Goal: Task Accomplishment & Management: Use online tool/utility

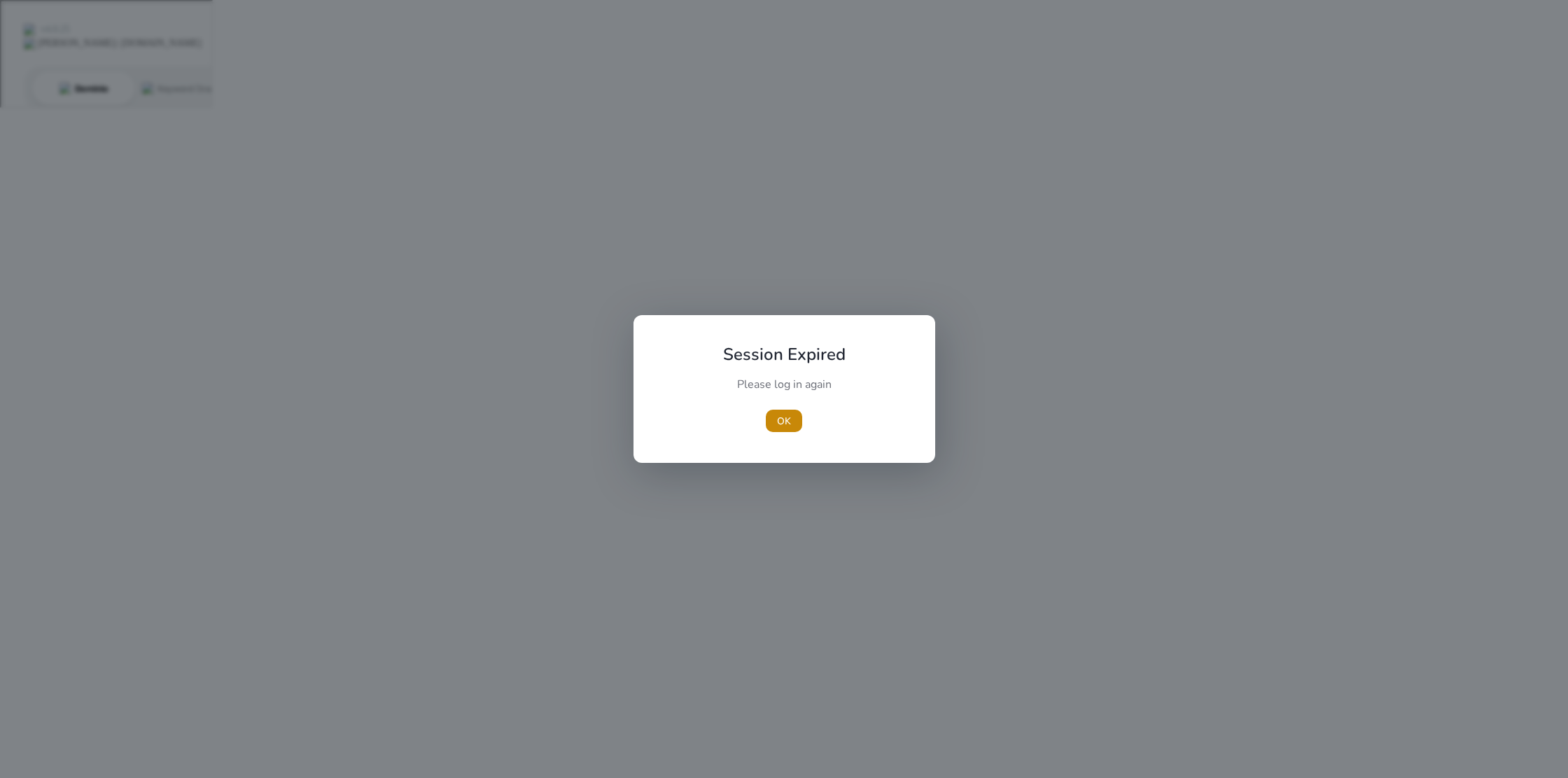
click at [789, 424] on span "OK" at bounding box center [783, 421] width 14 height 15
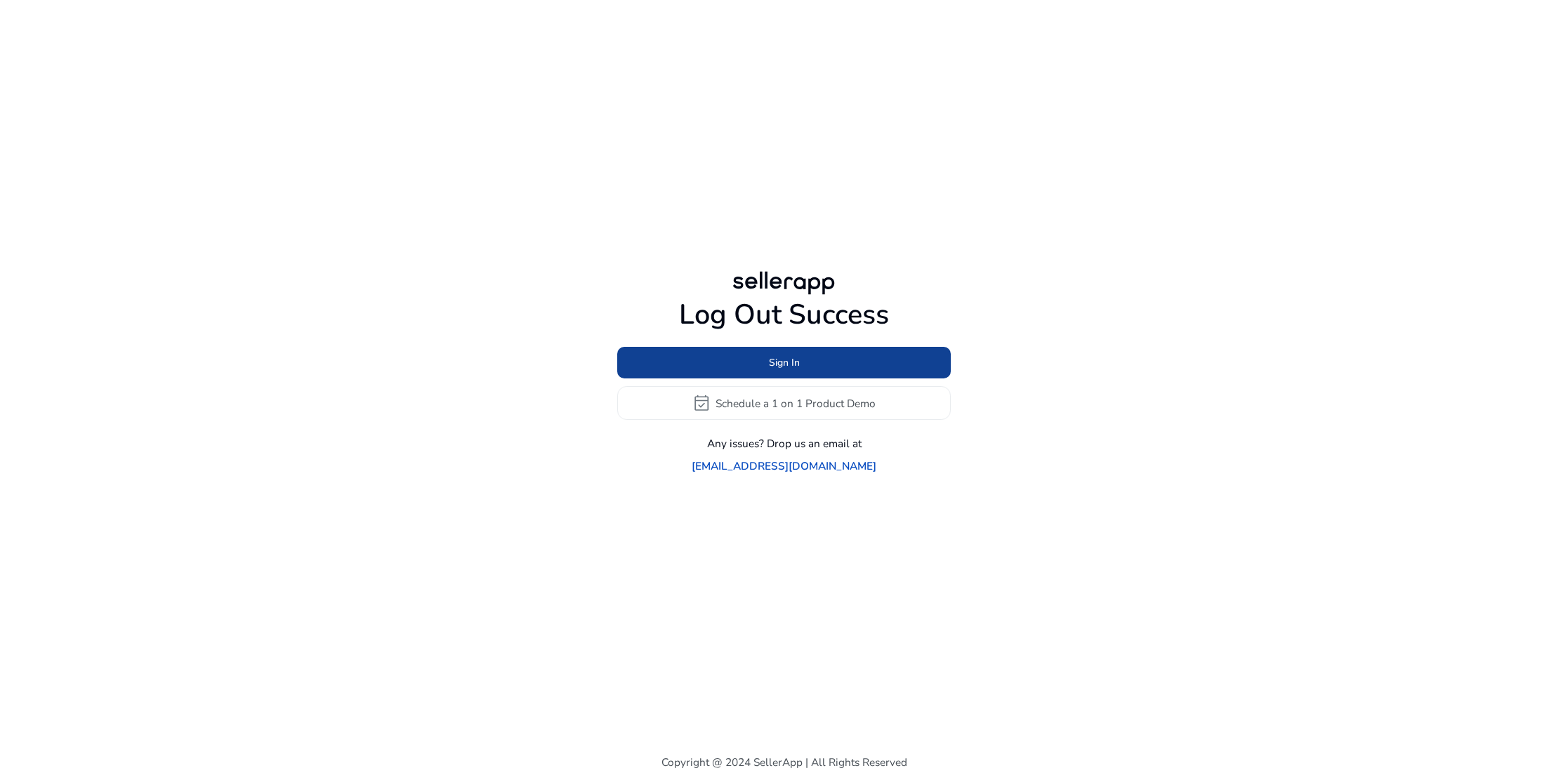
click at [789, 370] on span "Sign In" at bounding box center [784, 362] width 31 height 15
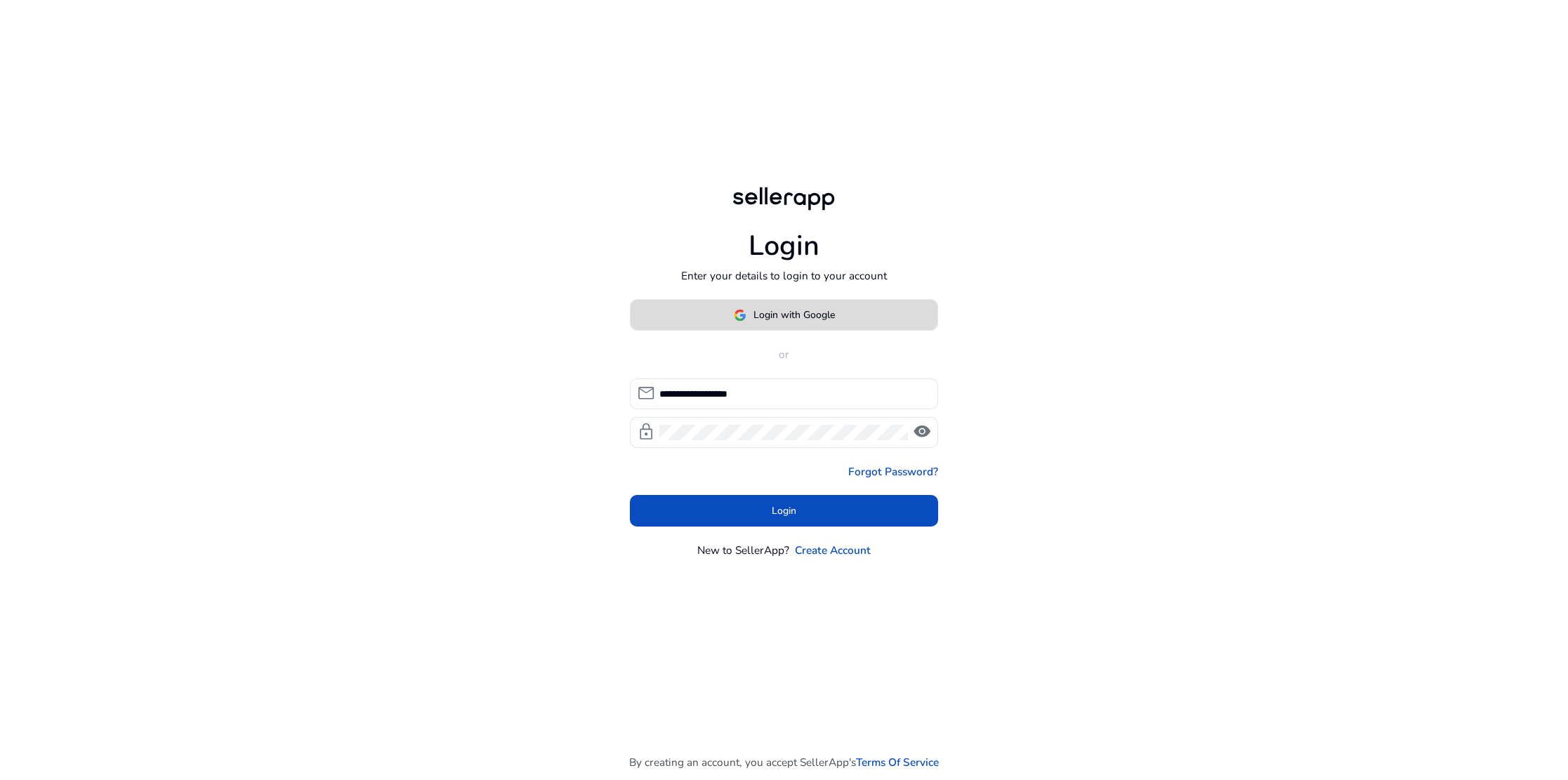
click at [778, 315] on span "Login with Google" at bounding box center [794, 315] width 81 height 15
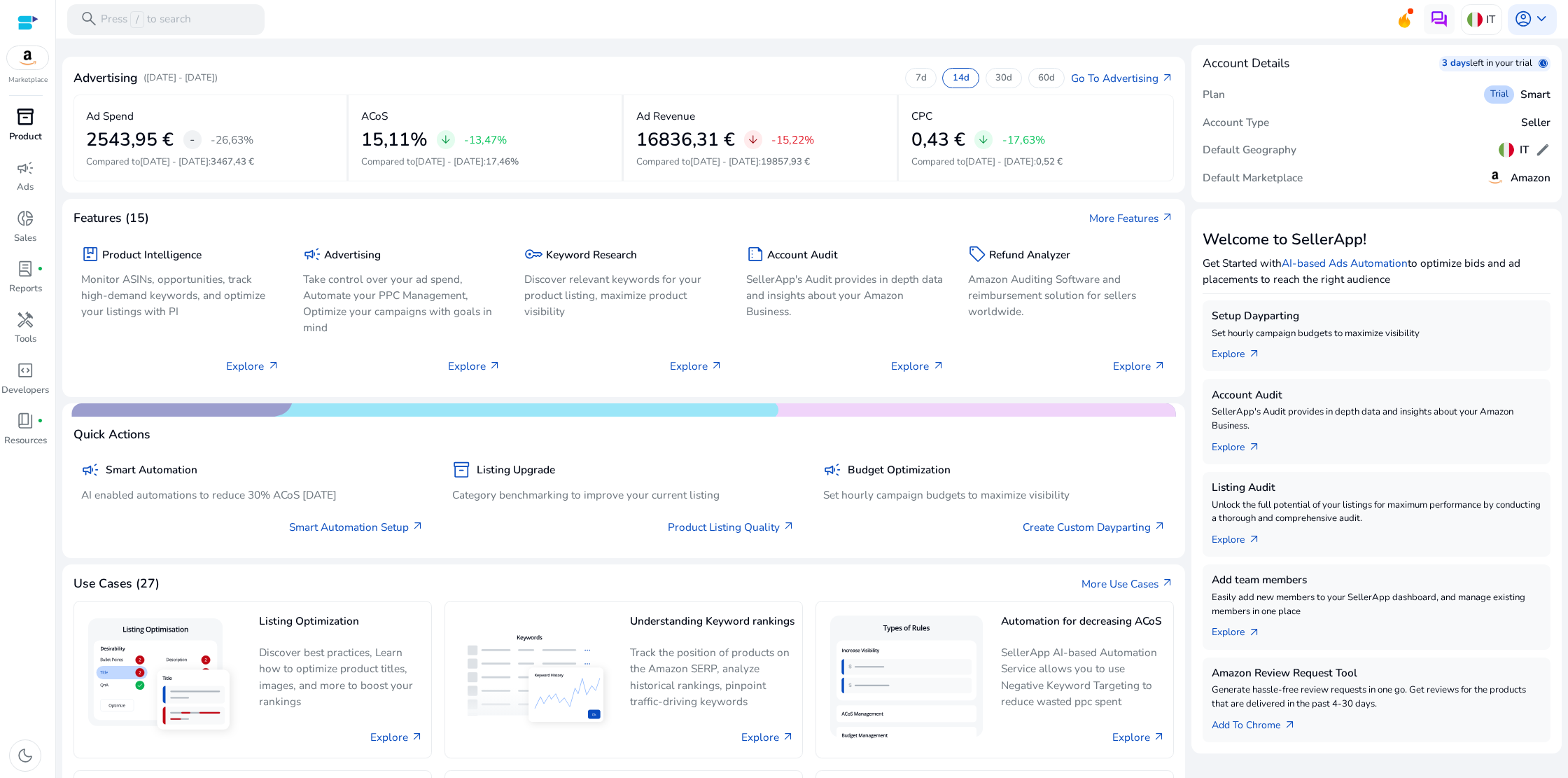
click at [26, 127] on div "inventory_2" at bounding box center [25, 116] width 43 height 25
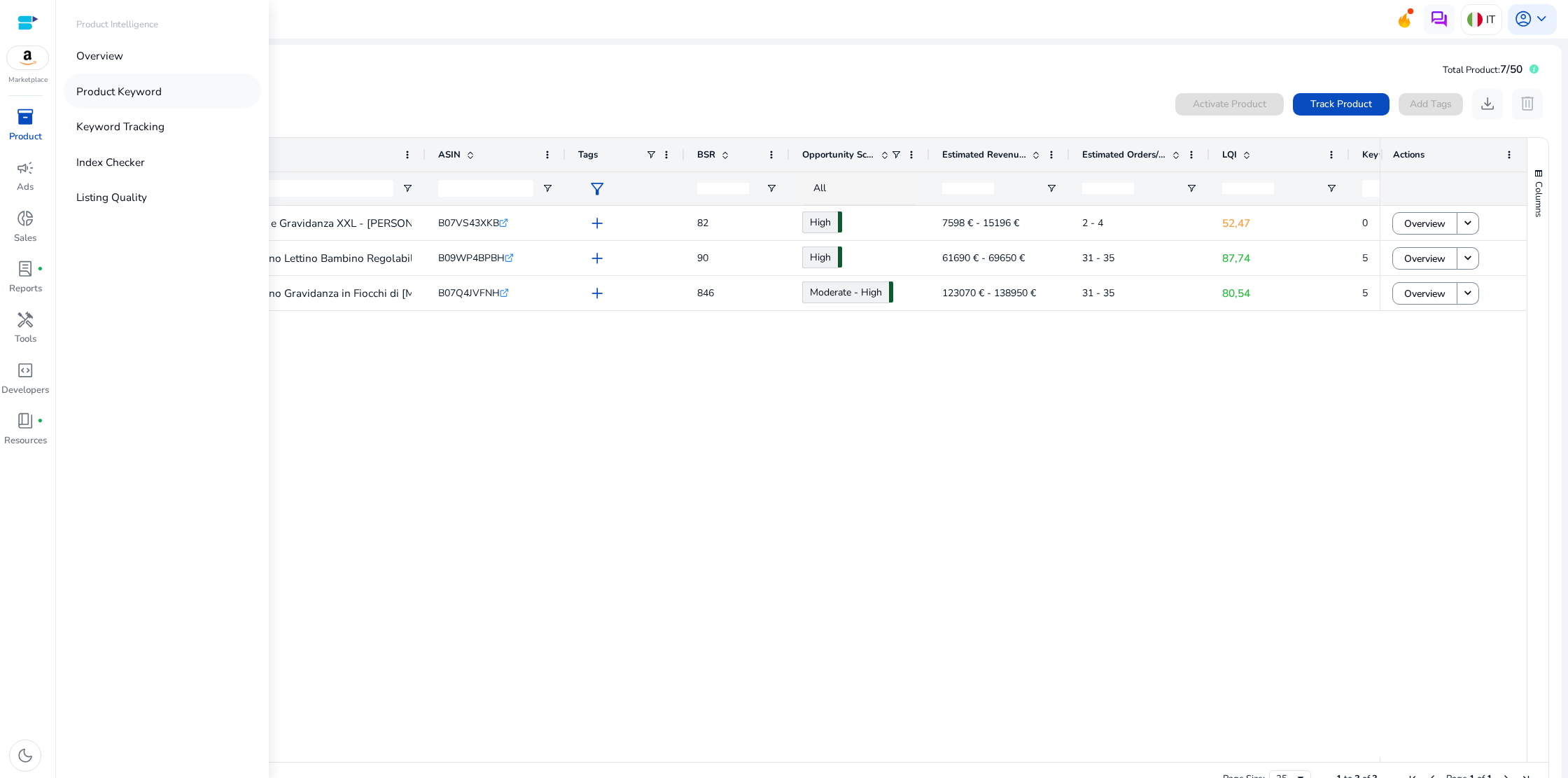
click at [108, 93] on p "Product Keyword" at bounding box center [119, 92] width 85 height 16
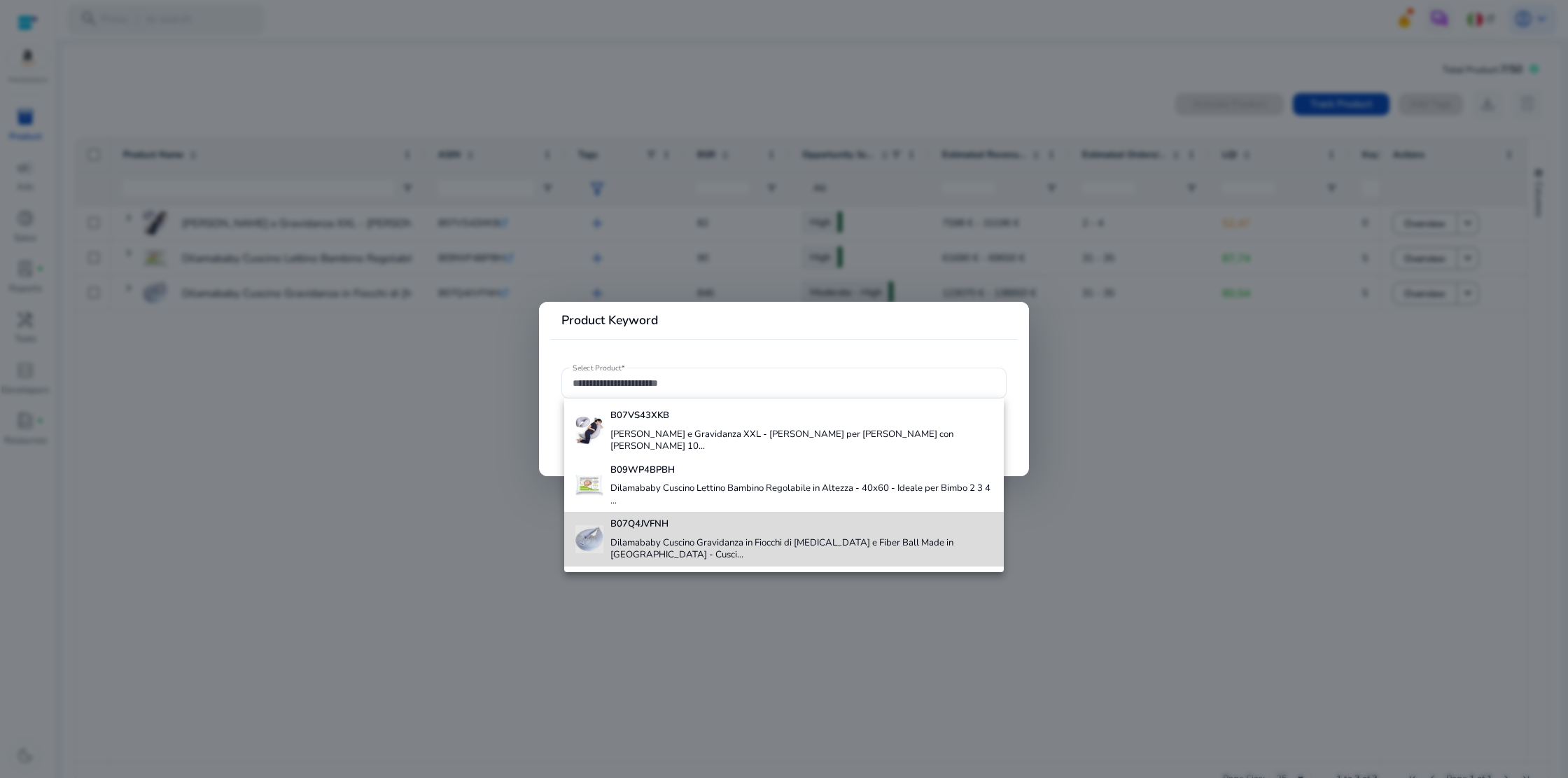
click at [609, 527] on div "B07Q4JVFNH Dilamababy Cuscino Gravidanza in Fiocchi di [MEDICAL_DATA] e Fiber B…" at bounding box center [784, 539] width 417 height 54
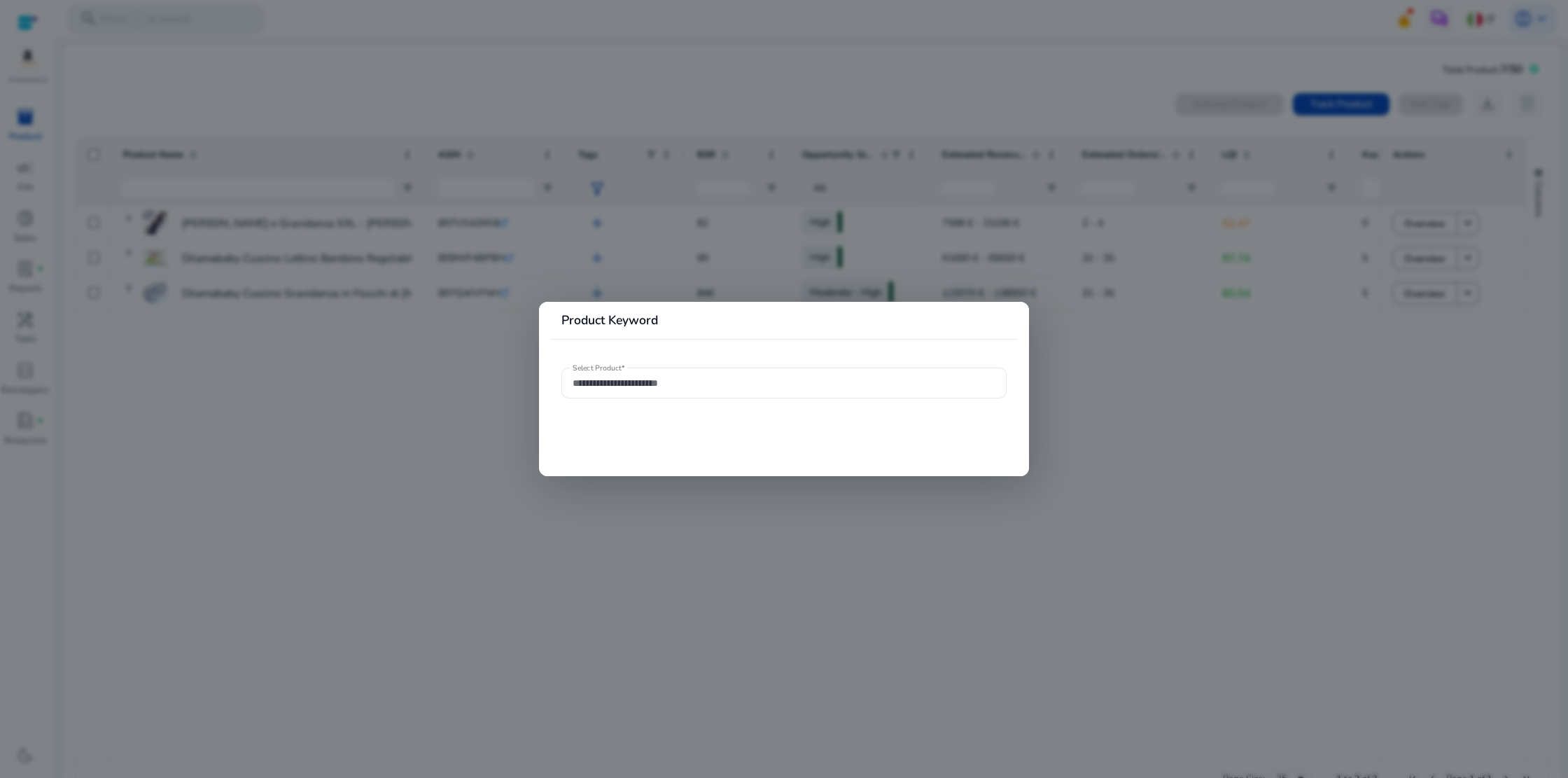
type input "**********"
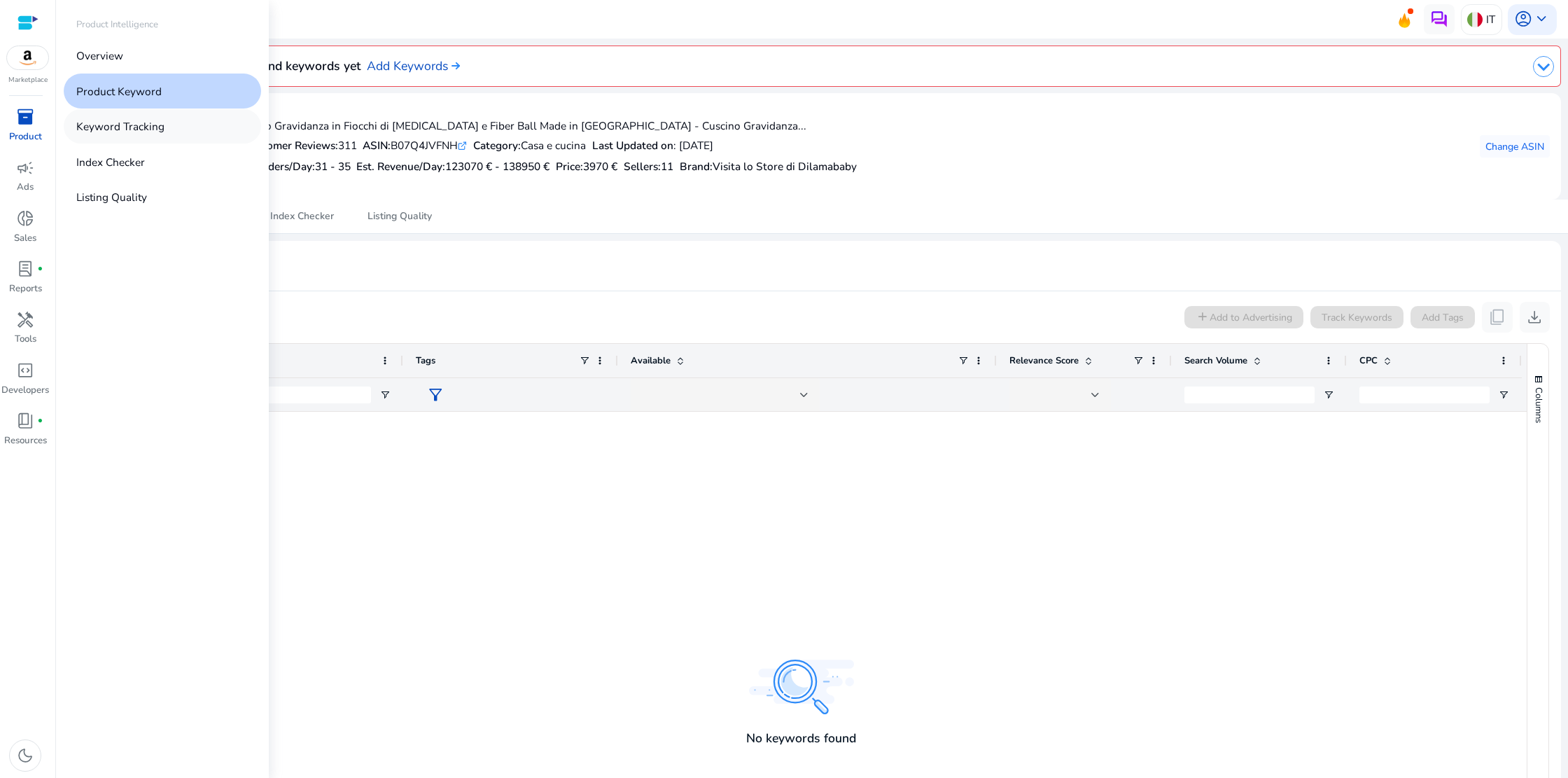
click at [129, 125] on p "Keyword Tracking" at bounding box center [120, 126] width 88 height 16
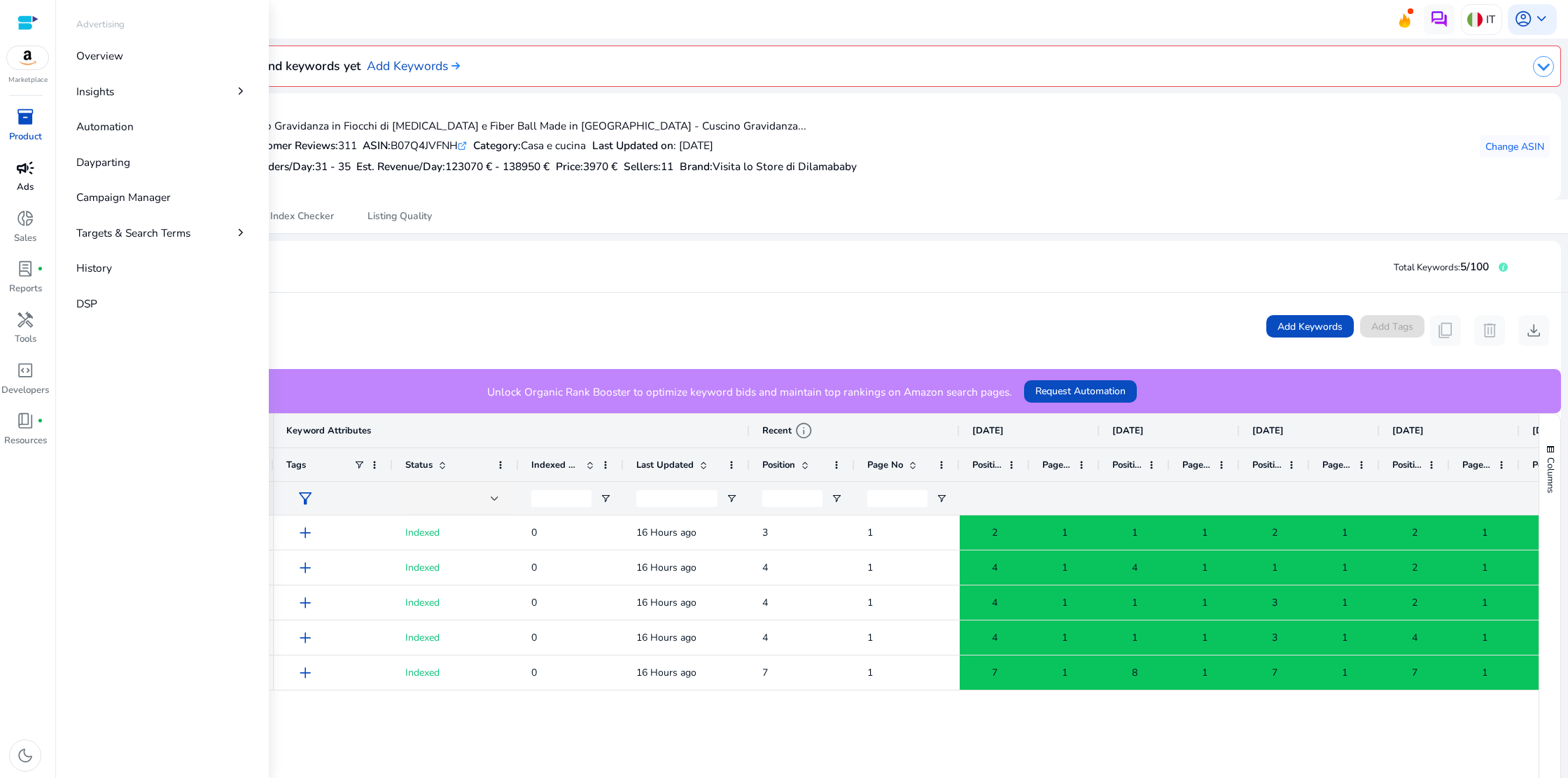
click at [35, 184] on link "campaign Ads" at bounding box center [25, 180] width 50 height 50
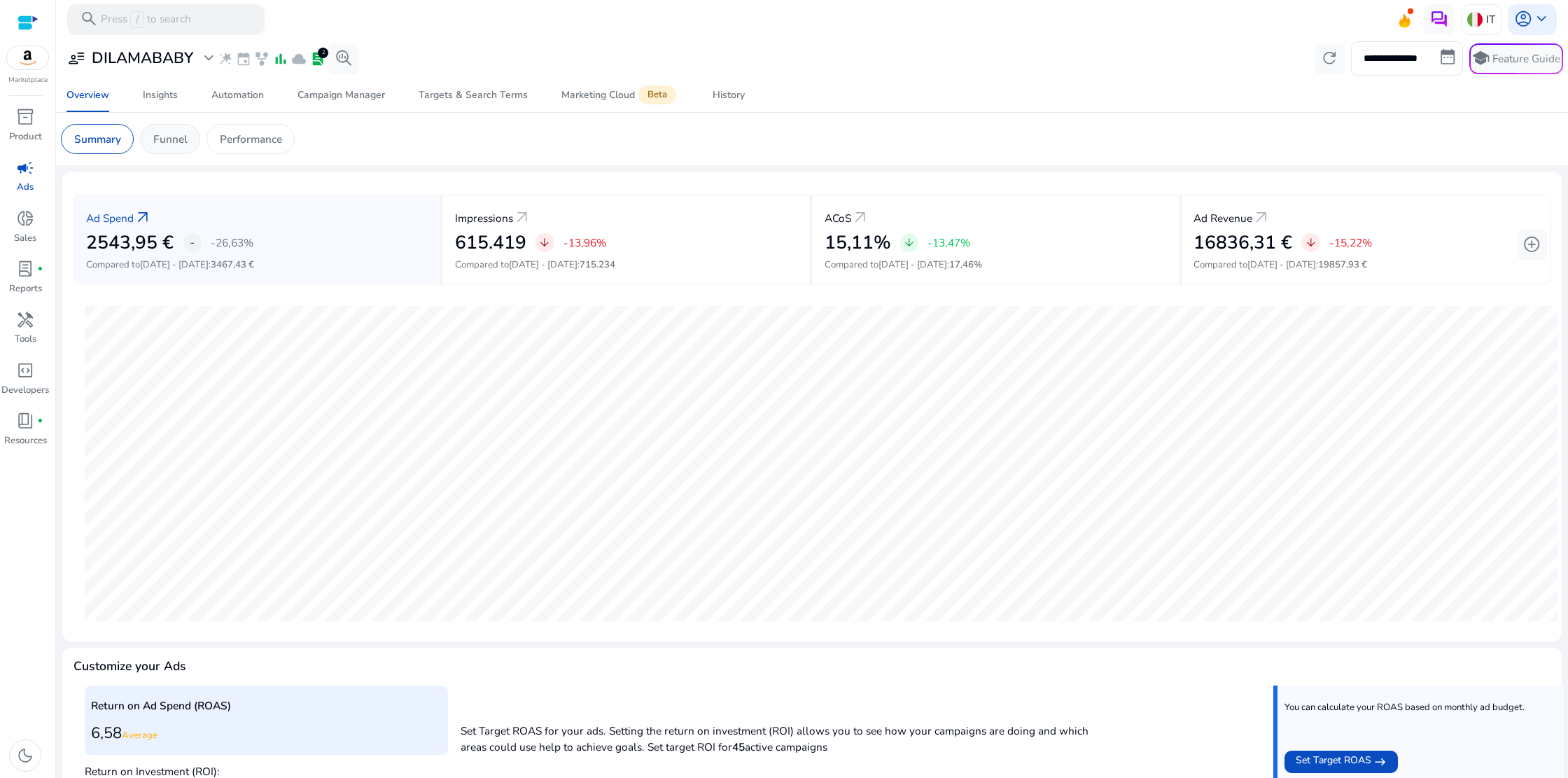
click at [165, 136] on p "Funnel" at bounding box center [171, 139] width 35 height 16
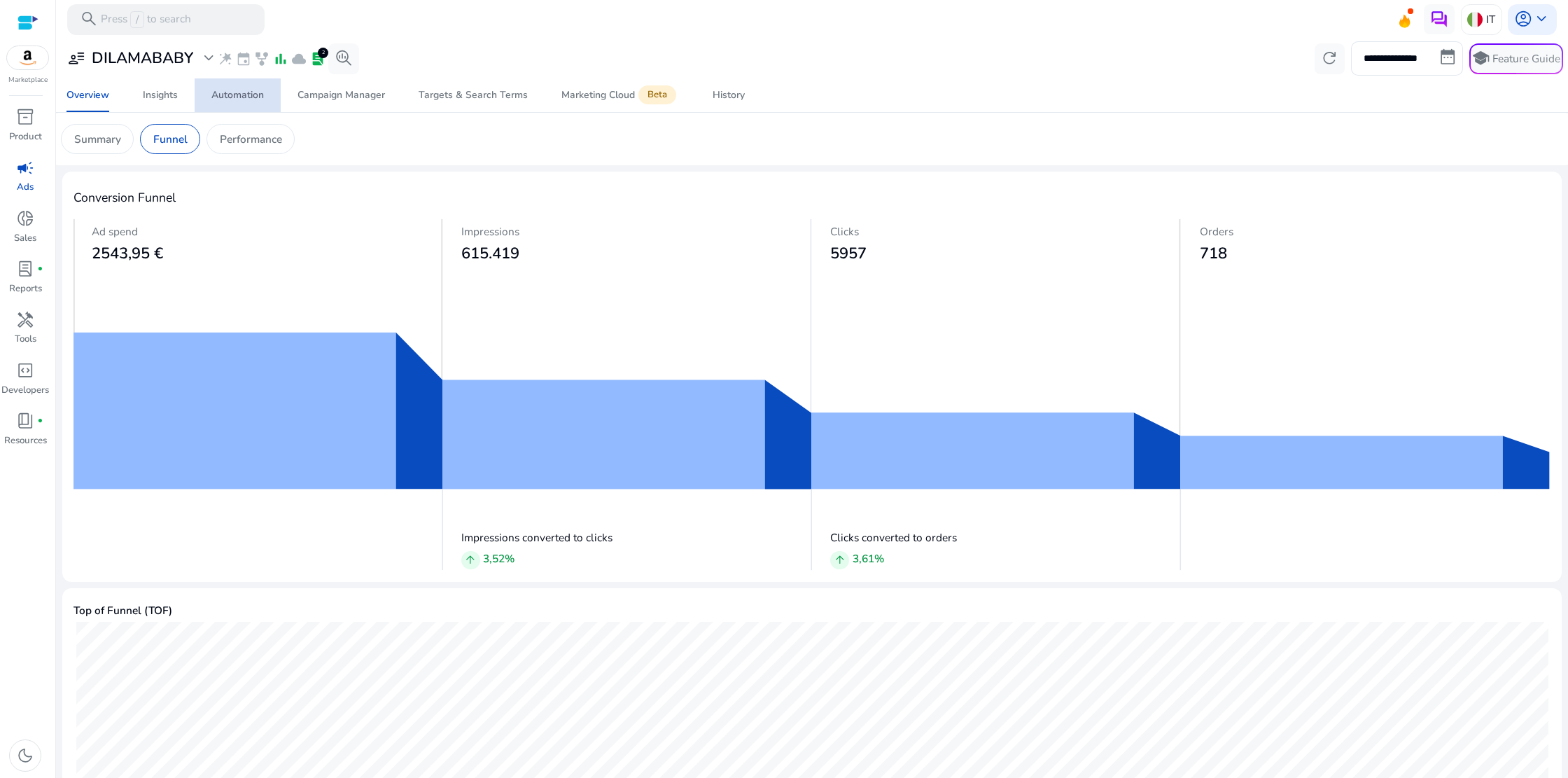
click at [232, 94] on div "Automation" at bounding box center [237, 95] width 53 height 10
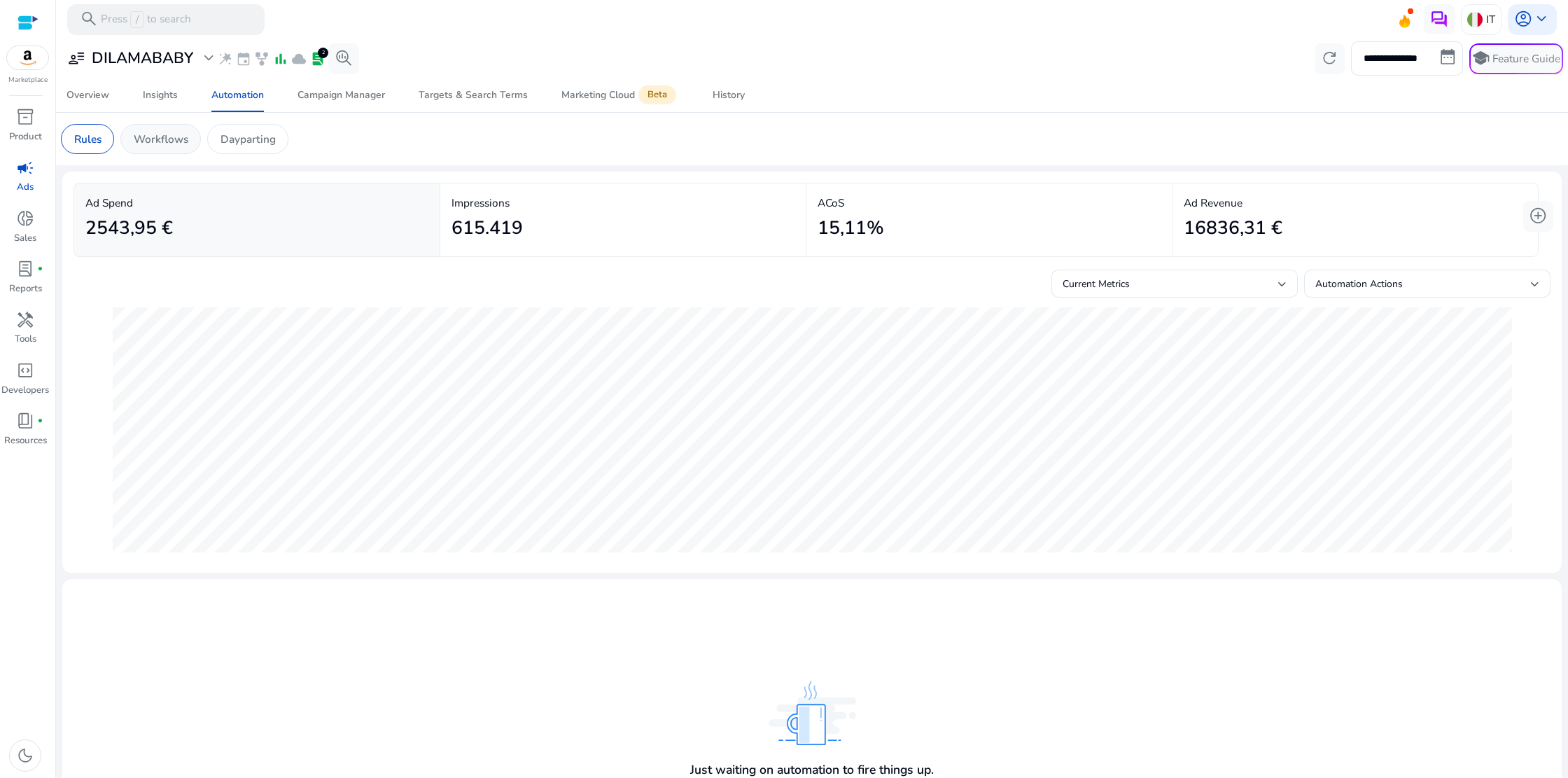
click at [172, 143] on p "Workflows" at bounding box center [161, 139] width 55 height 16
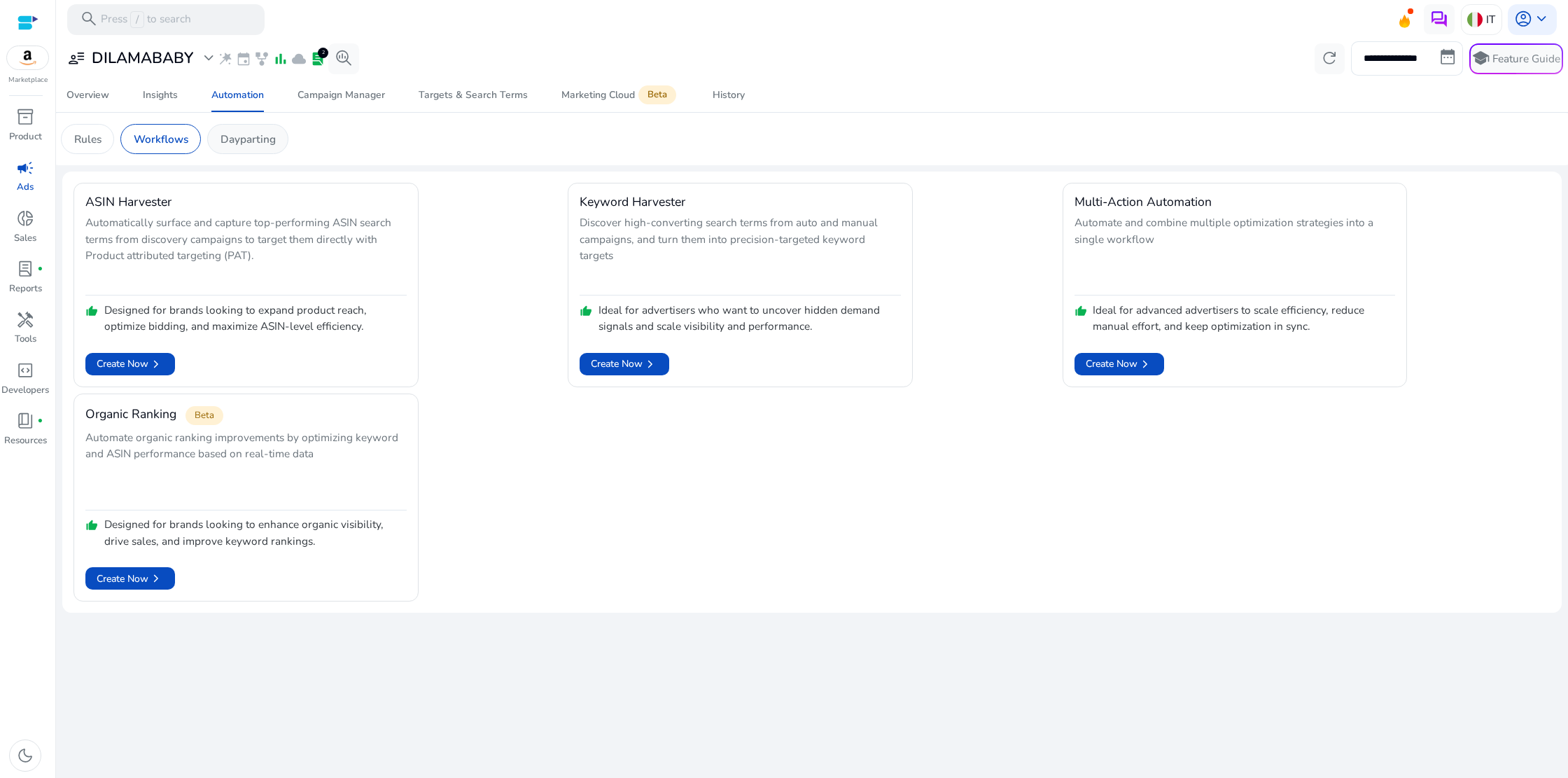
click at [247, 142] on p "Dayparting" at bounding box center [247, 139] width 55 height 16
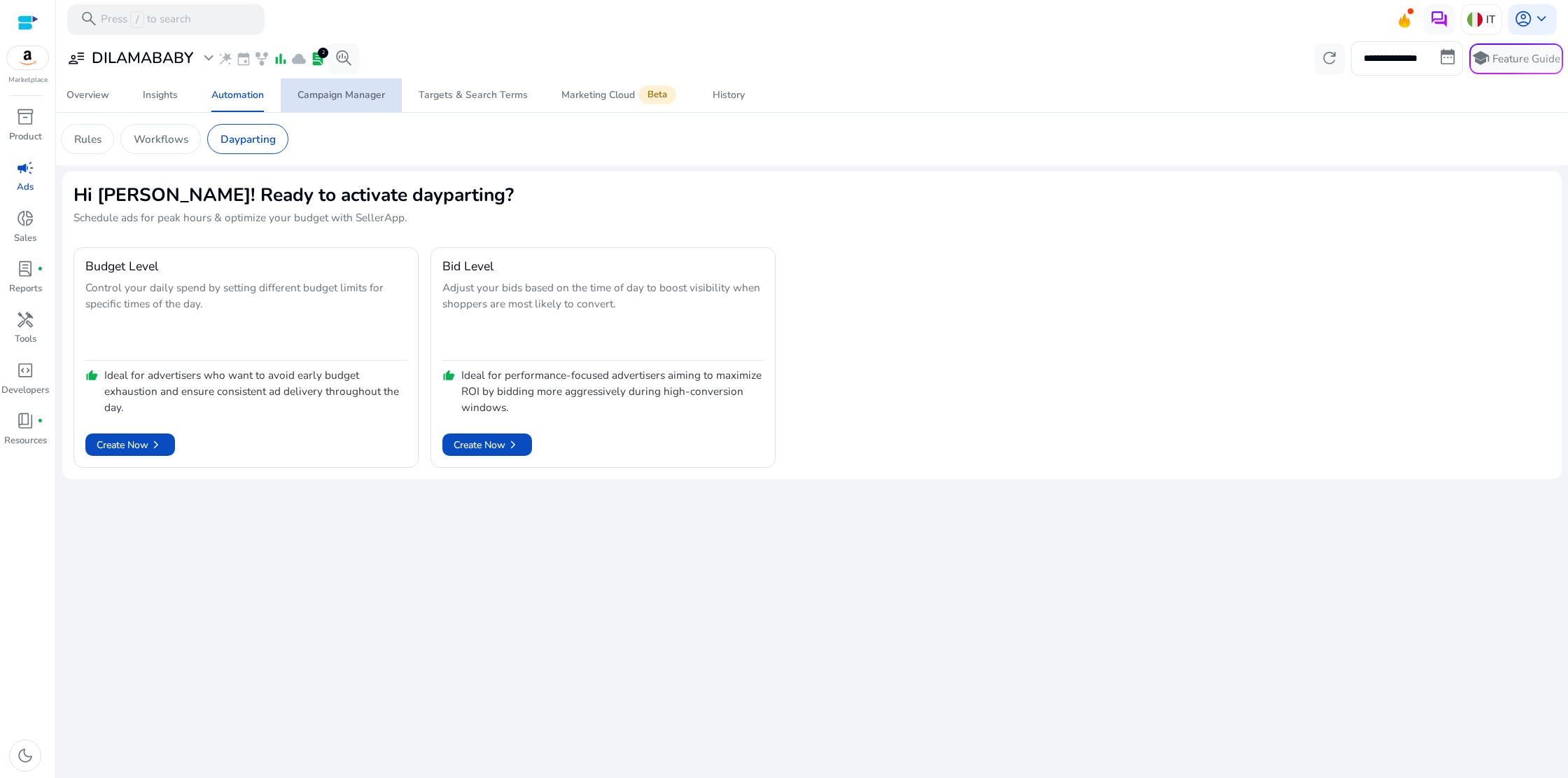
click at [324, 97] on div "Campaign Manager" at bounding box center [341, 95] width 87 height 10
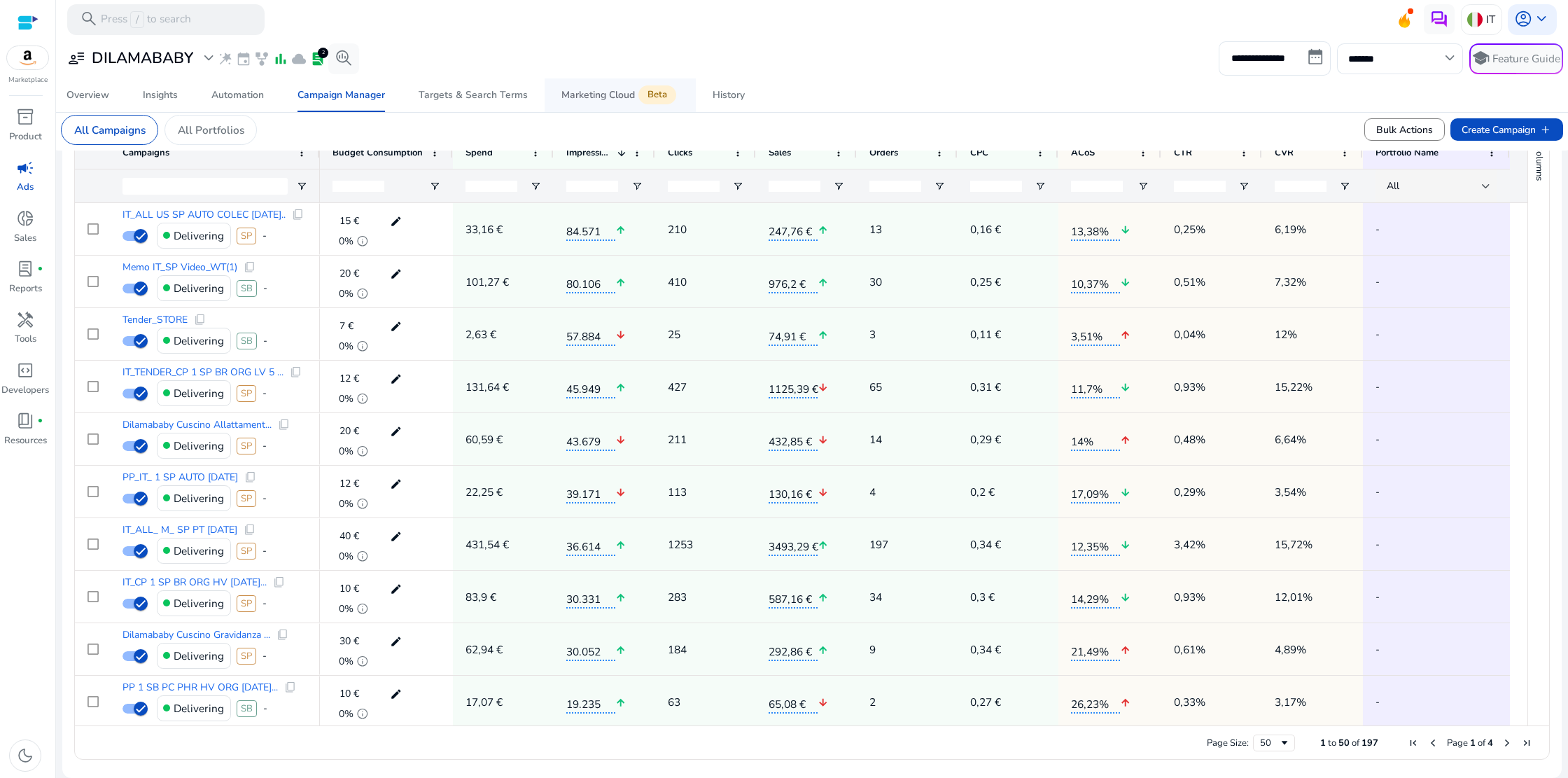
click at [607, 86] on span "Marketing Cloud Beta" at bounding box center [619, 95] width 117 height 34
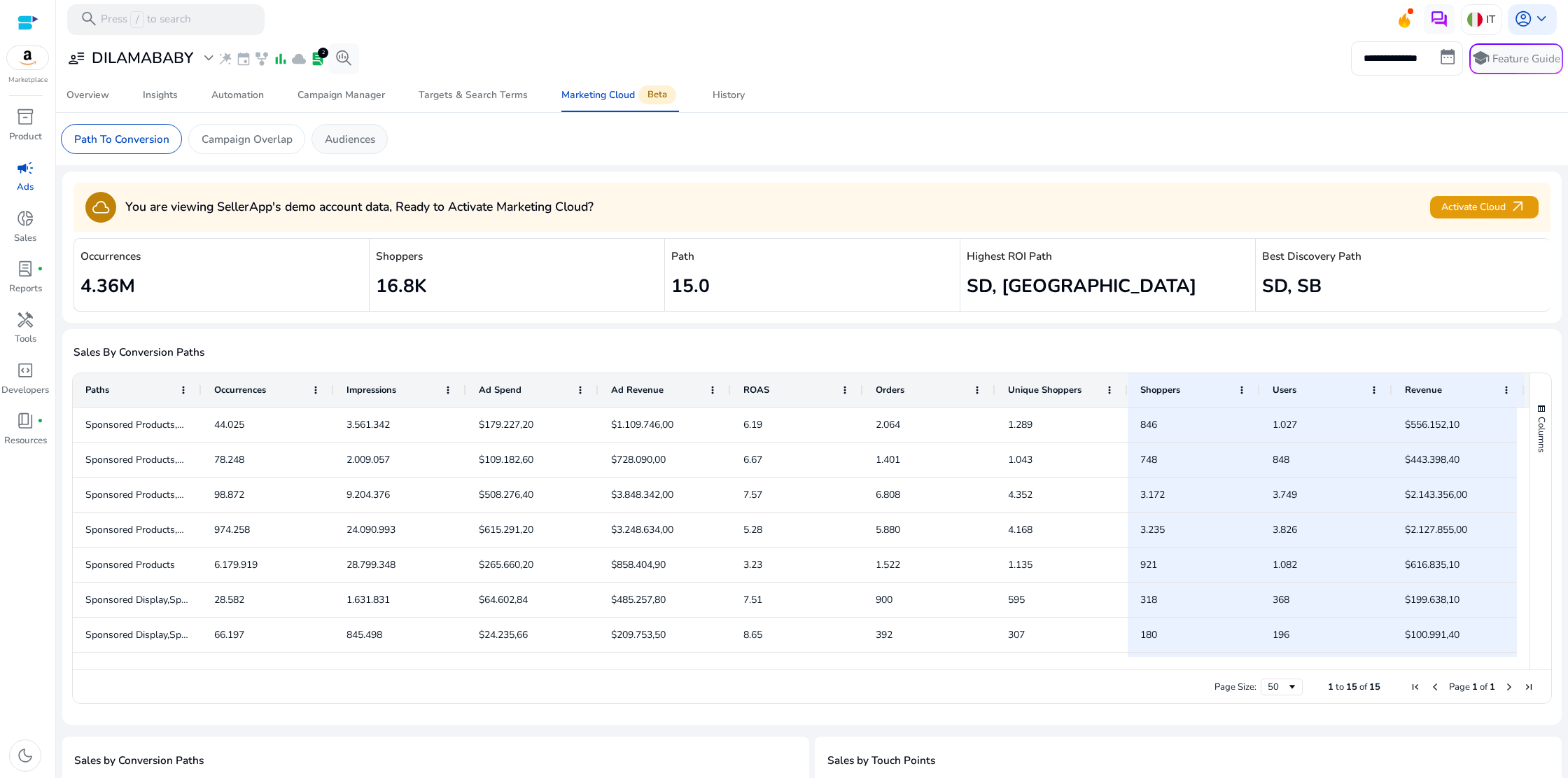
click at [336, 138] on p "Audiences" at bounding box center [349, 139] width 50 height 16
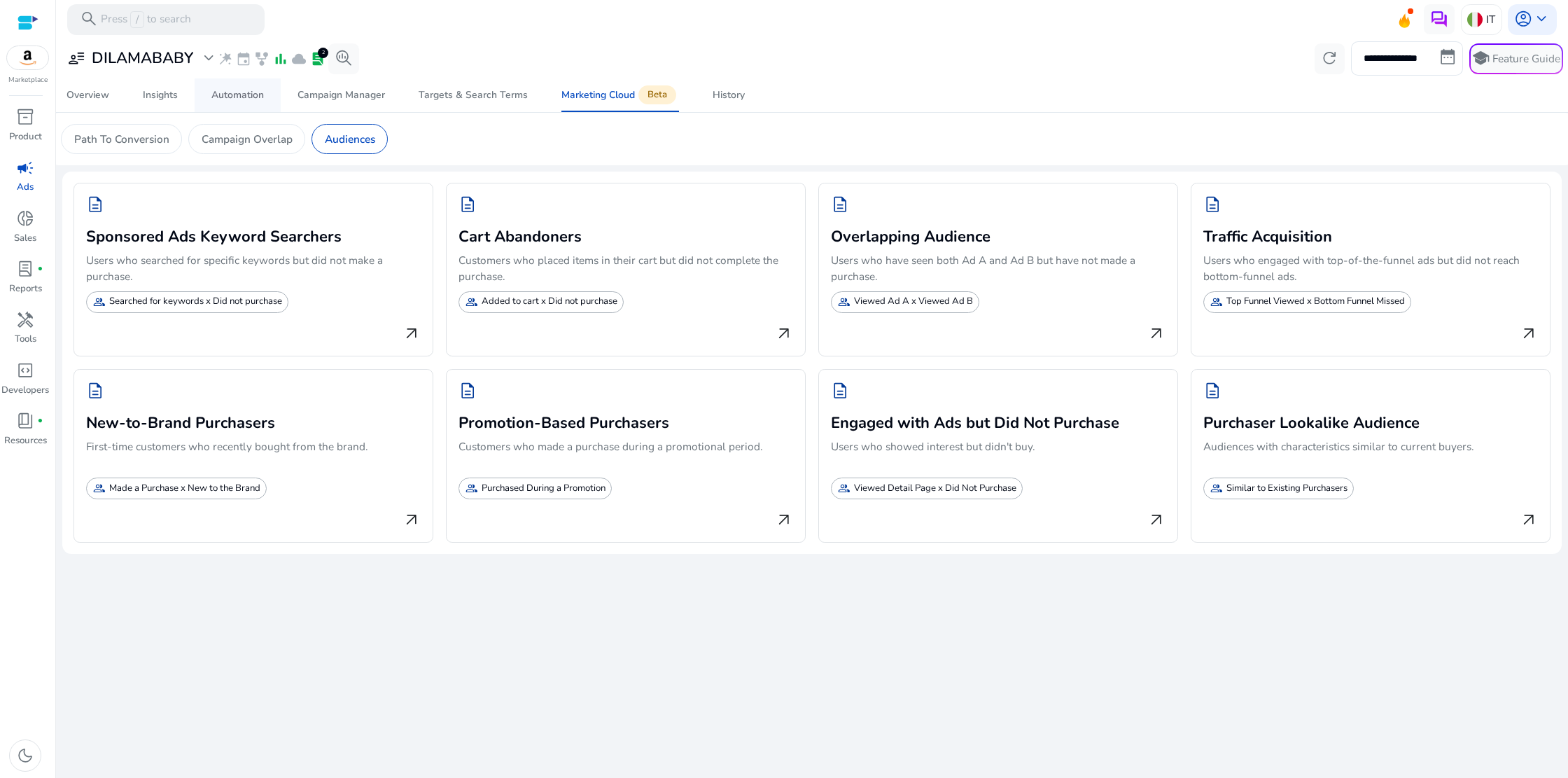
click at [228, 96] on div "Automation" at bounding box center [237, 95] width 53 height 10
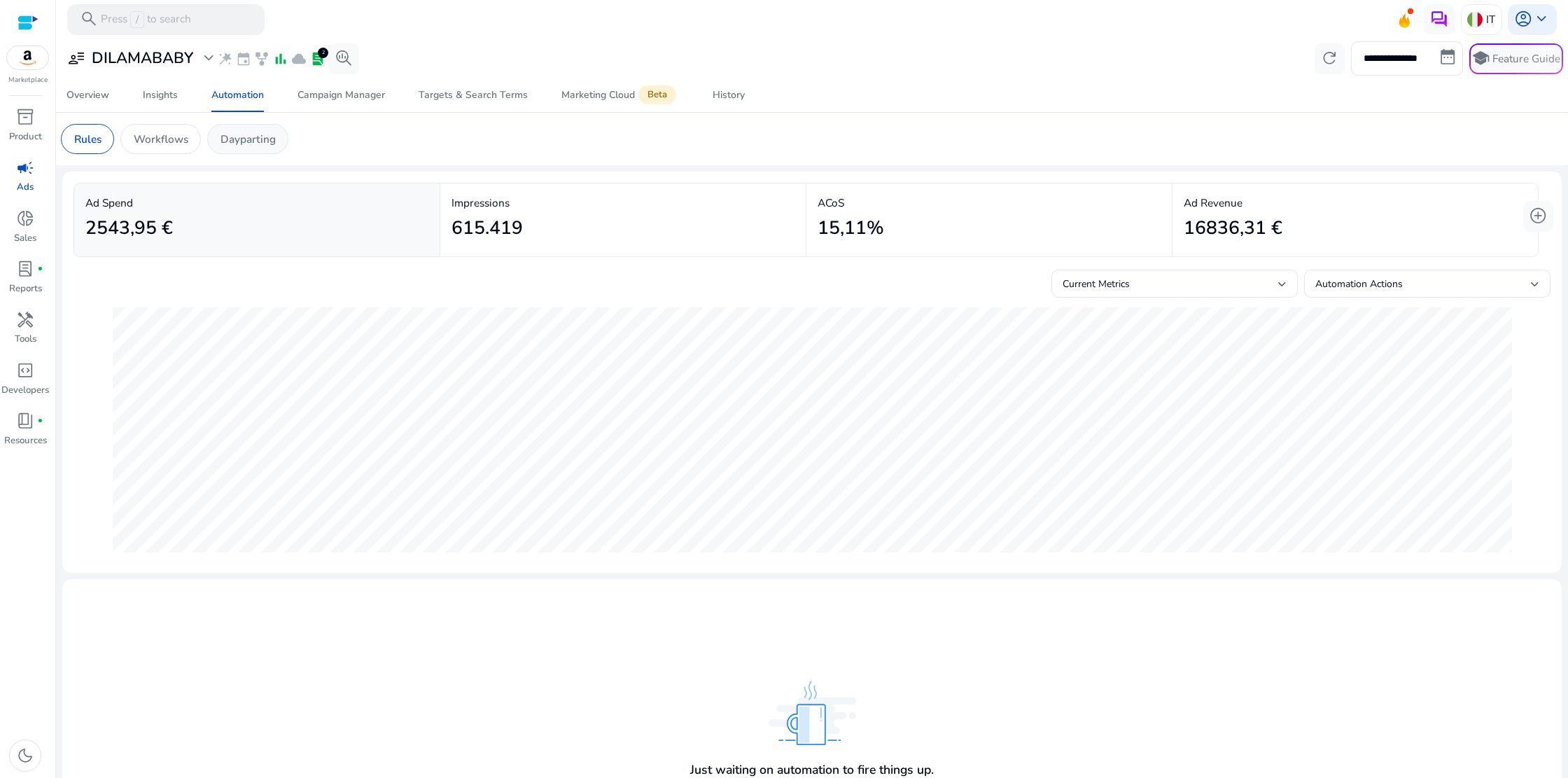
click at [242, 133] on p "Dayparting" at bounding box center [247, 139] width 55 height 16
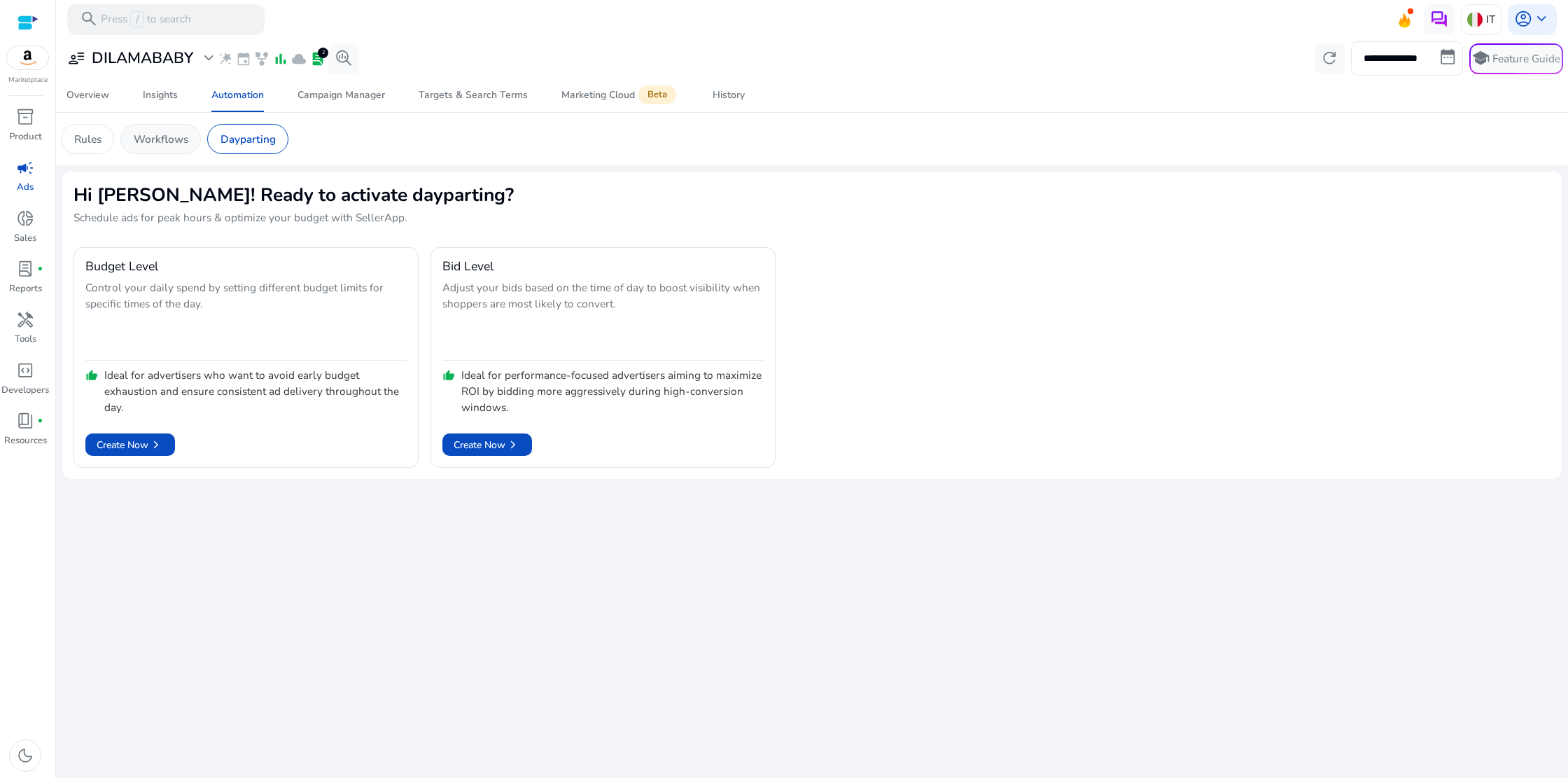
click at [179, 140] on p "Workflows" at bounding box center [161, 139] width 55 height 16
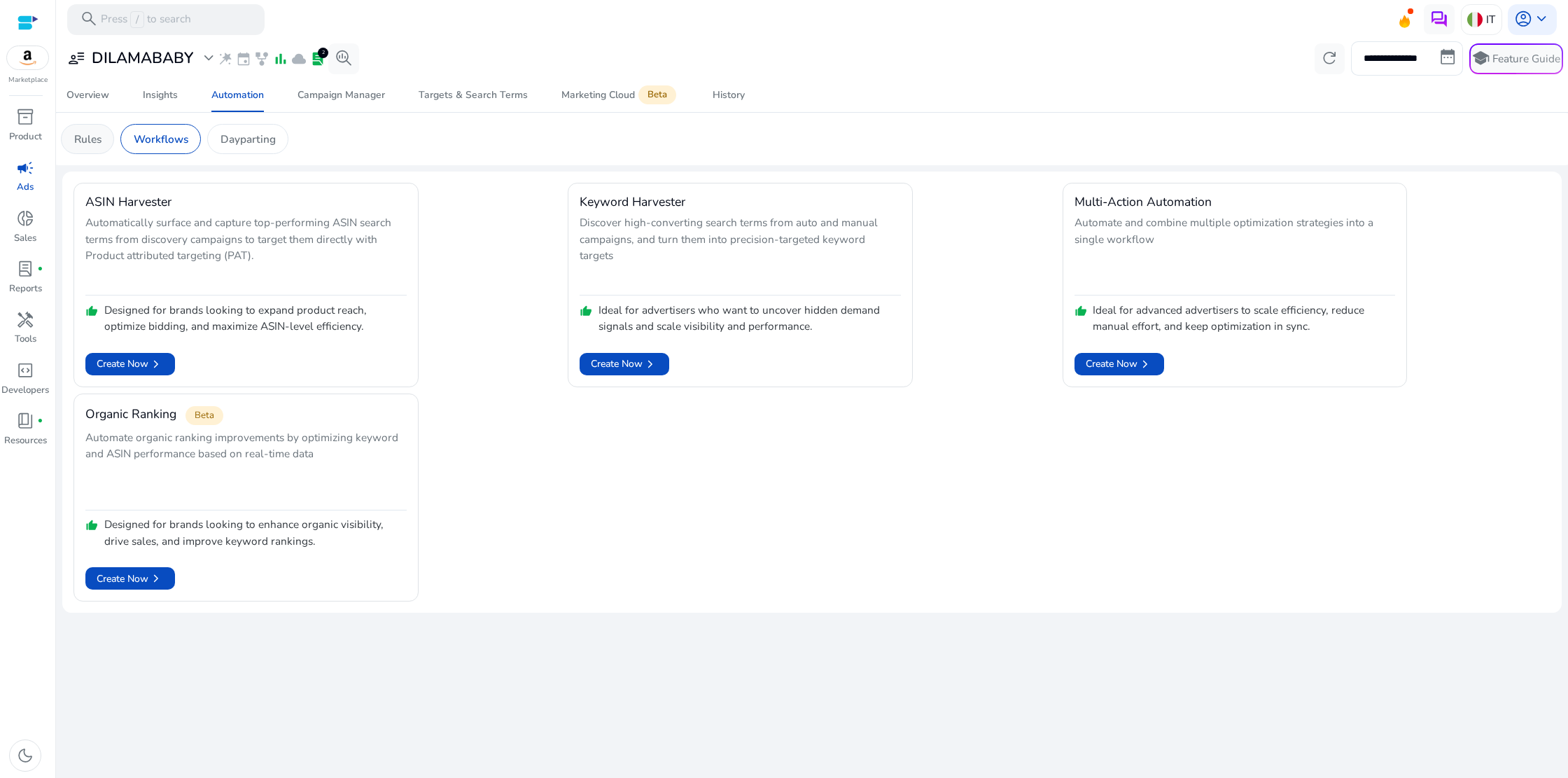
click at [95, 143] on p "Rules" at bounding box center [88, 139] width 27 height 16
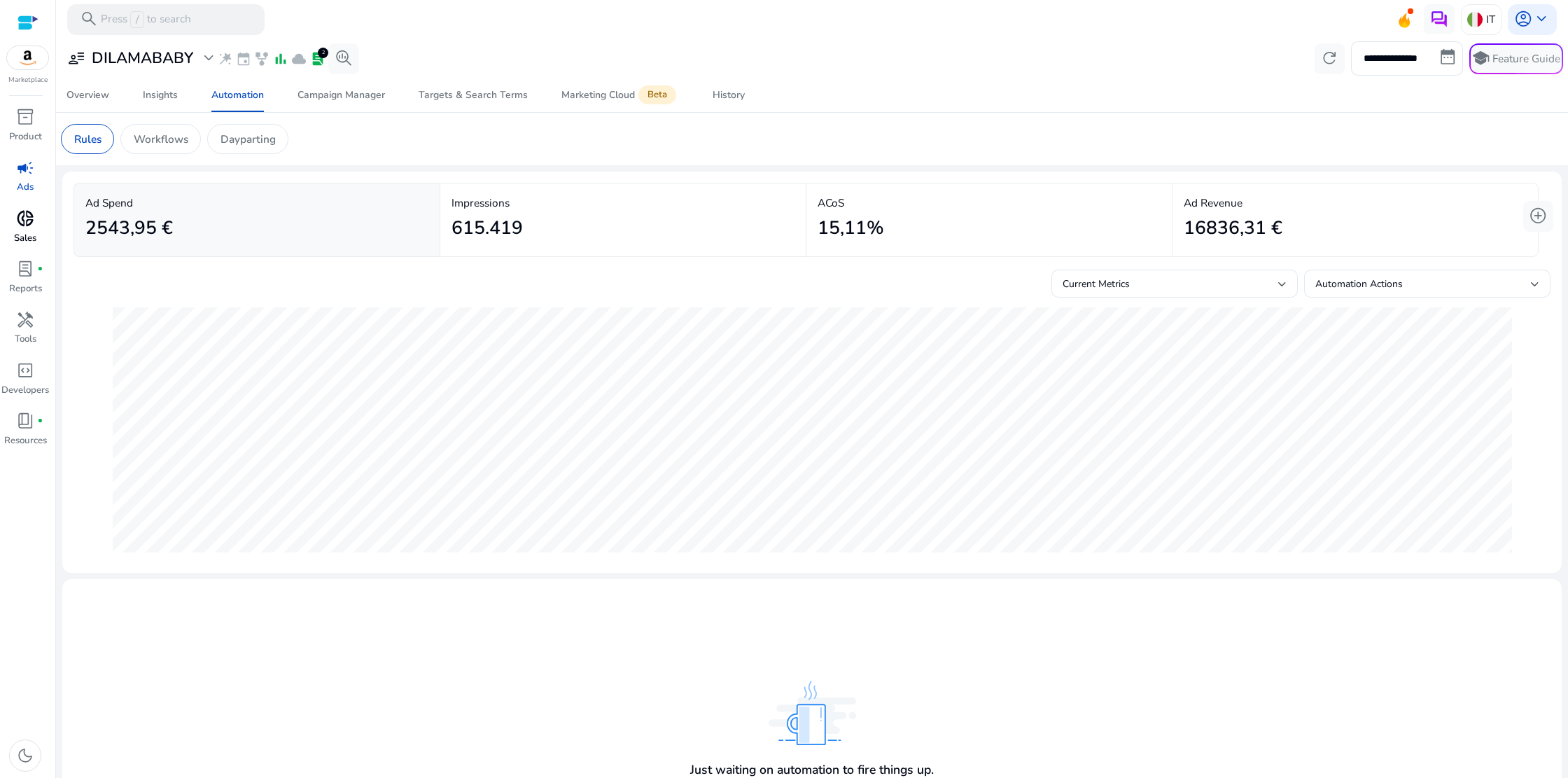
click at [25, 223] on span "donut_small" at bounding box center [25, 218] width 18 height 18
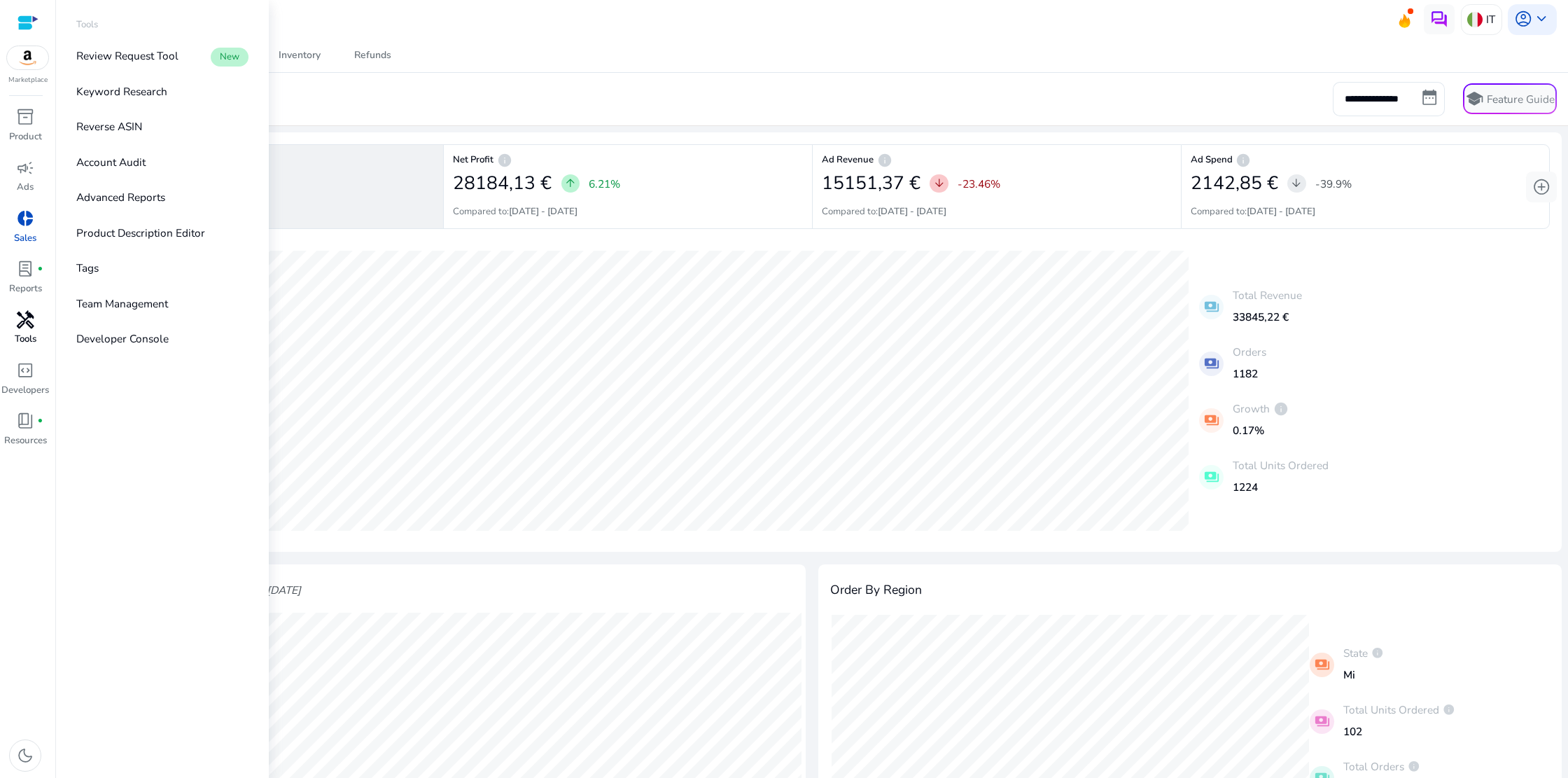
click at [23, 318] on span "handyman" at bounding box center [25, 320] width 18 height 18
